Goal: Find contact information: Find contact information

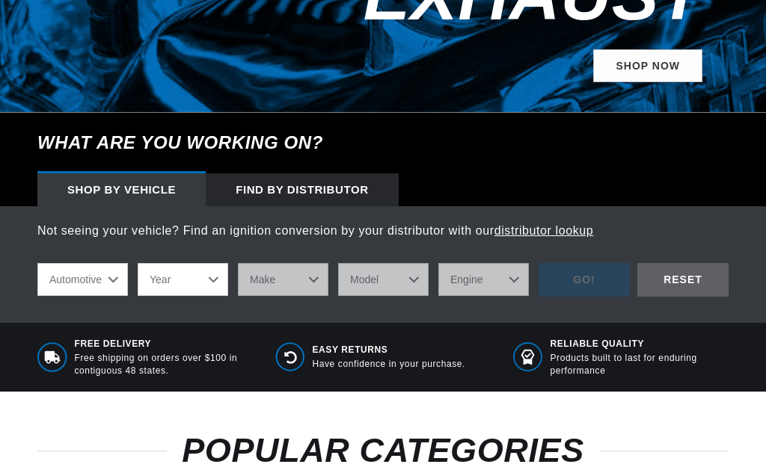
scroll to position [426, 0]
click at [37, 263] on select "Automotive Agricultural Industrial Marine Motorcycle" at bounding box center [82, 279] width 91 height 33
click option "Automotive" at bounding box center [0, 0] width 0 height 0
click at [138, 263] on select "Year 2026 2025 2024 2023 2022 2021 2020 2019 2018 2017 2016 2015 2014 2013 2012…" at bounding box center [183, 279] width 91 height 33
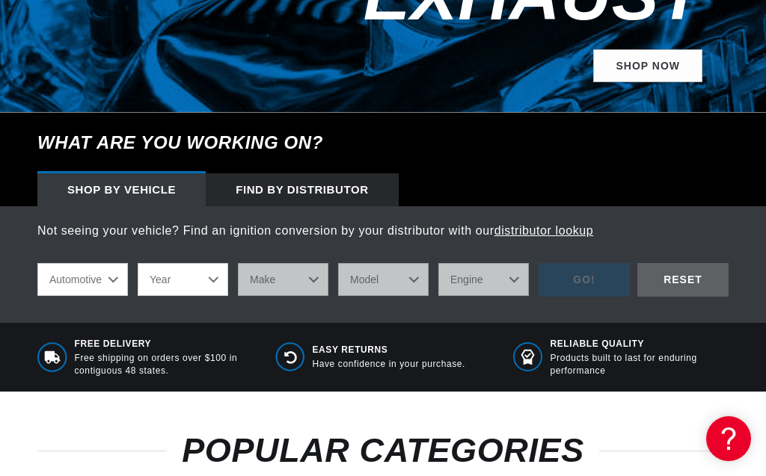
scroll to position [0, 454]
select select "1974"
click option "1974" at bounding box center [0, 0] width 0 height 0
select select "1974"
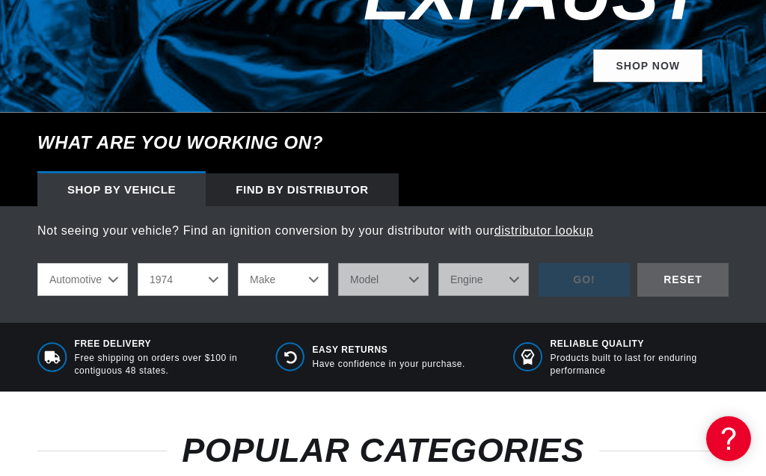
select select "Ford"
click option "Ford" at bounding box center [0, 0] width 0 height 0
select select "Ford"
click at [338, 263] on select "Model Bronco Country Sedan Country Squire Custom 500 E-100 Econoline E-200 Econ…" at bounding box center [383, 279] width 91 height 33
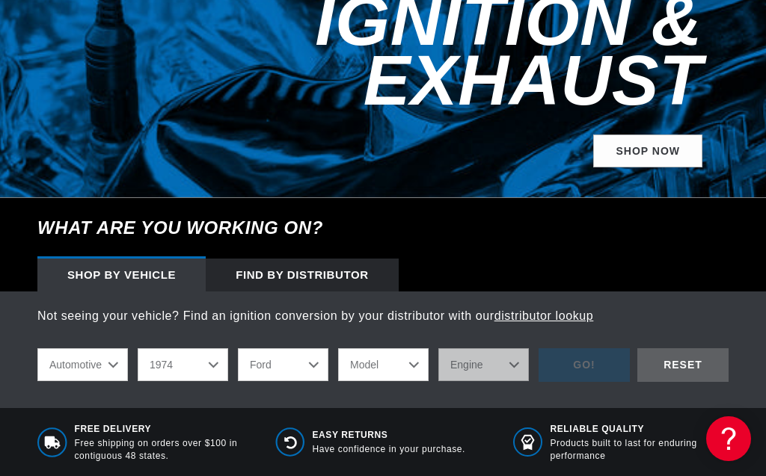
click at [338, 349] on select "Model Bronco Country Sedan Country Squire Custom 500 E-100 Econoline E-200 Econ…" at bounding box center [383, 365] width 91 height 33
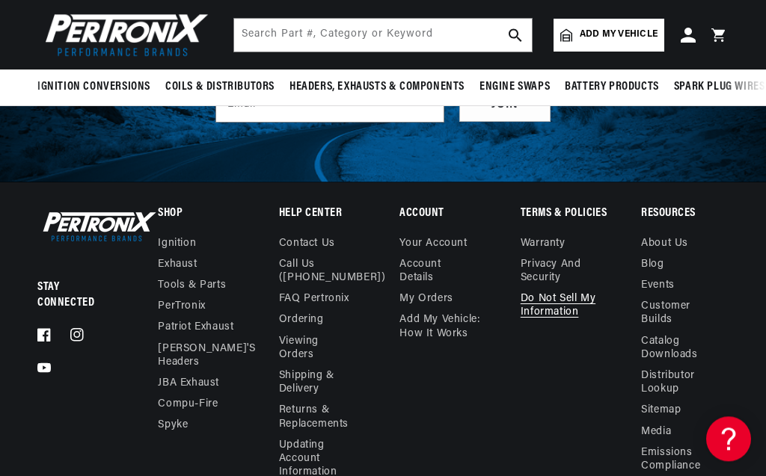
scroll to position [4028, 0]
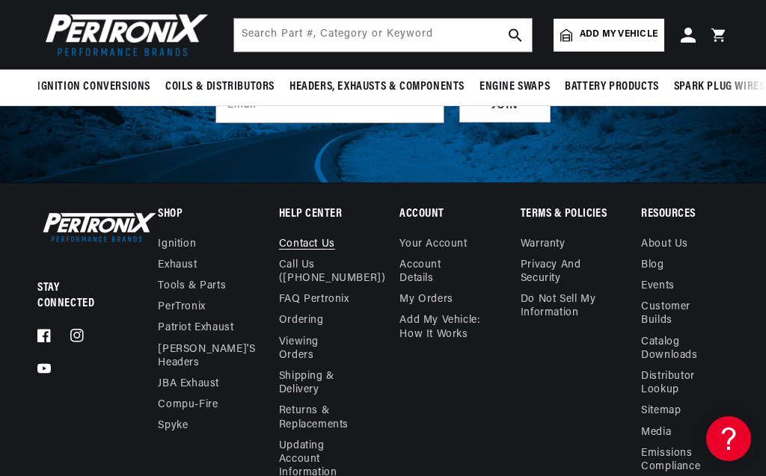
click at [311, 238] on link "Contact us" at bounding box center [307, 246] width 56 height 17
